Goal: Navigation & Orientation: Find specific page/section

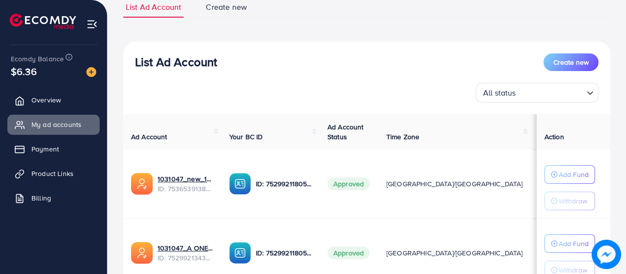
scroll to position [98, 0]
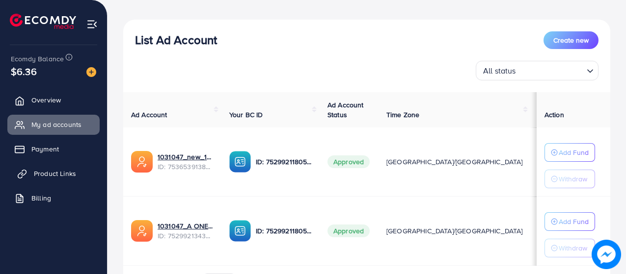
click at [88, 172] on link "Product Links" at bounding box center [53, 174] width 92 height 20
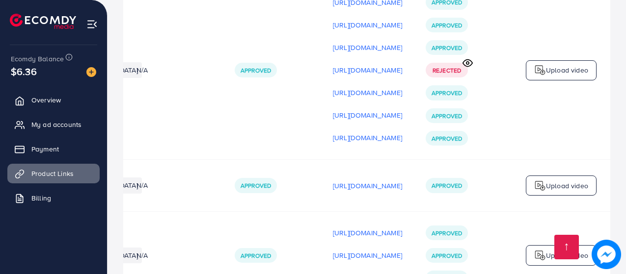
scroll to position [133, 0]
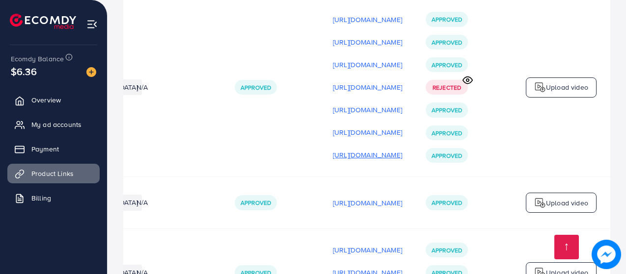
click at [372, 159] on p "https://files.ecomdy.com/videos/6e92117b-e00f-41a7-9ce5-3c60fb9504d5-1755762883…" at bounding box center [367, 155] width 69 height 12
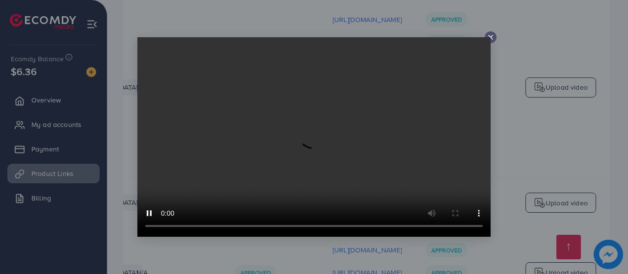
click at [491, 38] on line at bounding box center [491, 37] width 4 height 4
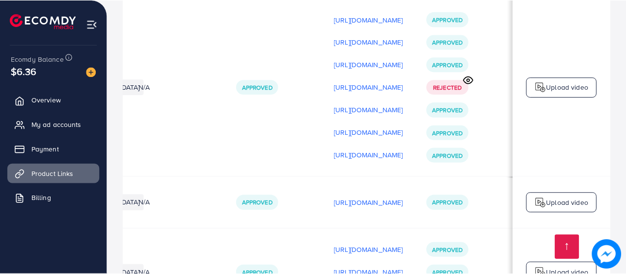
scroll to position [0, 288]
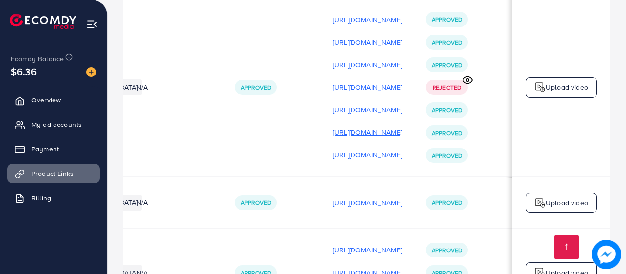
click at [361, 137] on p "https://files.ecomdy.com/videos/9a730ca6-b811-43c2-ae20-d0a94ffbf848-1754205445…" at bounding box center [367, 133] width 69 height 12
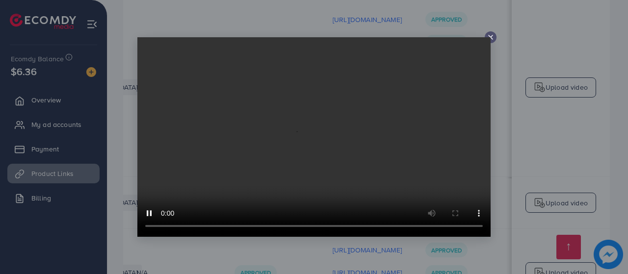
click at [491, 37] on line at bounding box center [491, 37] width 4 height 4
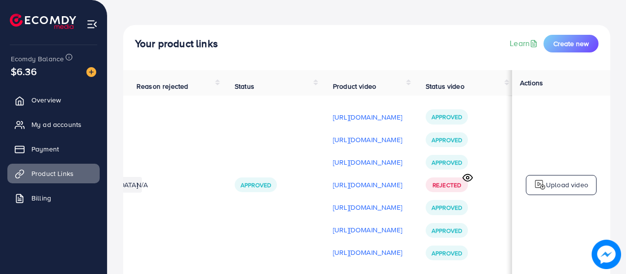
scroll to position [0, 0]
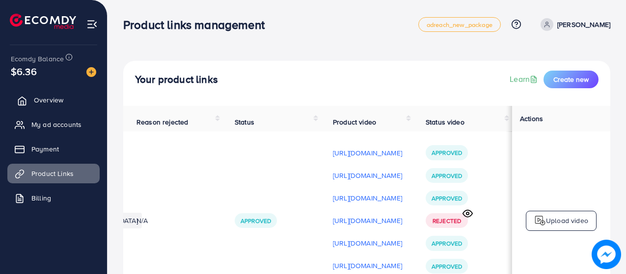
click at [62, 101] on span "Overview" at bounding box center [48, 100] width 29 height 10
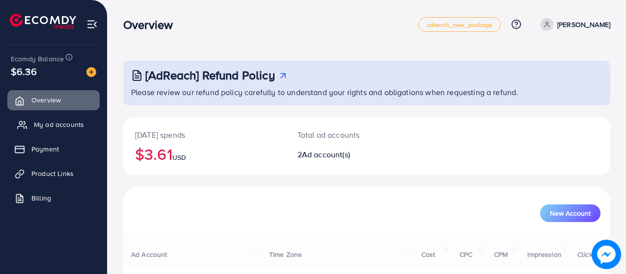
click at [59, 124] on span "My ad accounts" at bounding box center [59, 125] width 50 height 10
